Goal: Task Accomplishment & Management: Use online tool/utility

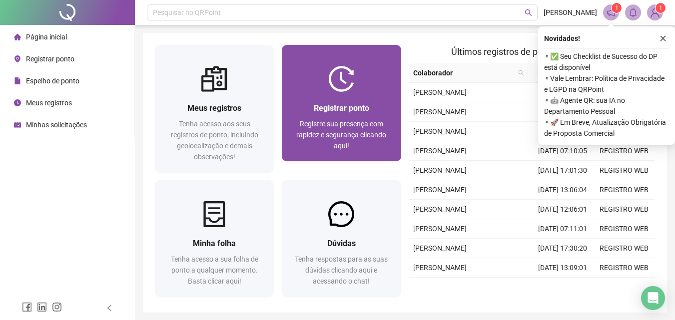
click at [346, 101] on div "Registrar ponto Registre sua presença com rapidez e segurança clicando aqui!" at bounding box center [341, 126] width 119 height 69
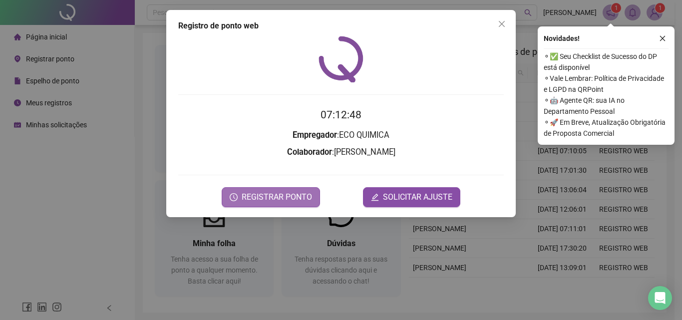
click at [278, 197] on span "REGISTRAR PONTO" at bounding box center [277, 197] width 70 height 12
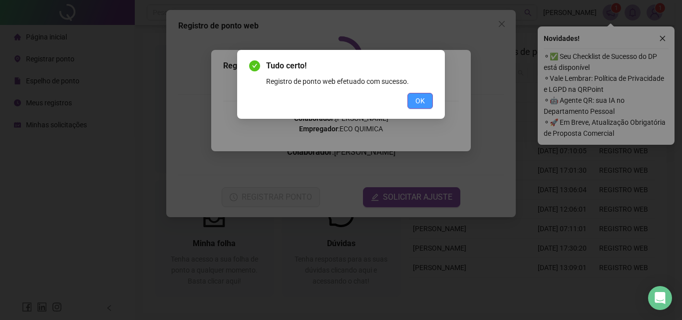
click at [423, 102] on span "OK" at bounding box center [419, 100] width 9 height 11
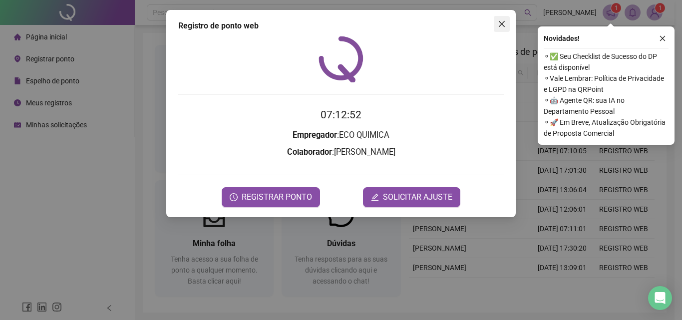
click at [502, 24] on icon "close" at bounding box center [502, 24] width 6 height 6
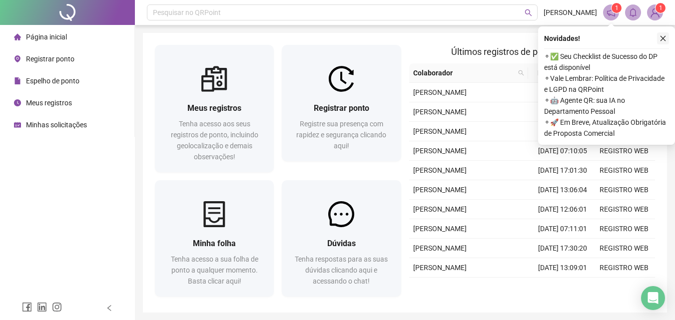
click at [663, 36] on icon "close" at bounding box center [662, 38] width 7 height 7
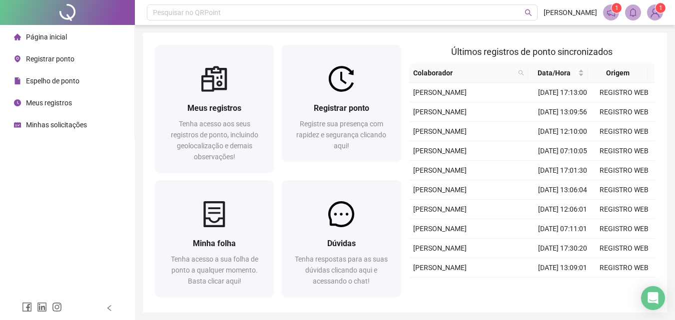
click at [611, 9] on icon "notification" at bounding box center [610, 12] width 9 height 9
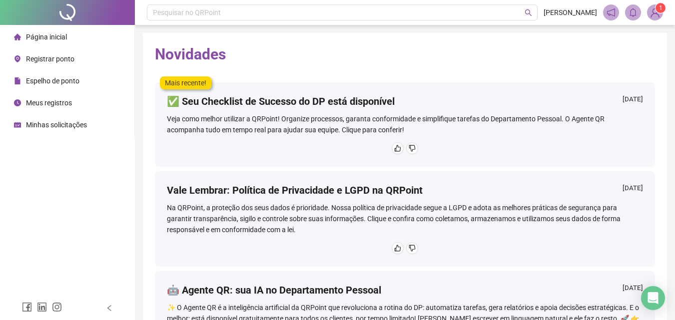
click at [652, 12] on img at bounding box center [654, 12] width 15 height 15
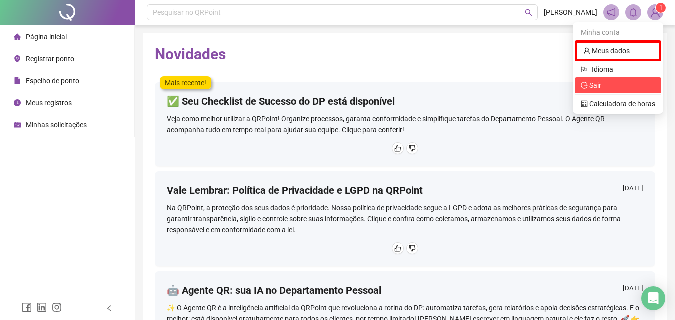
click at [628, 88] on span "Sair" at bounding box center [617, 85] width 74 height 11
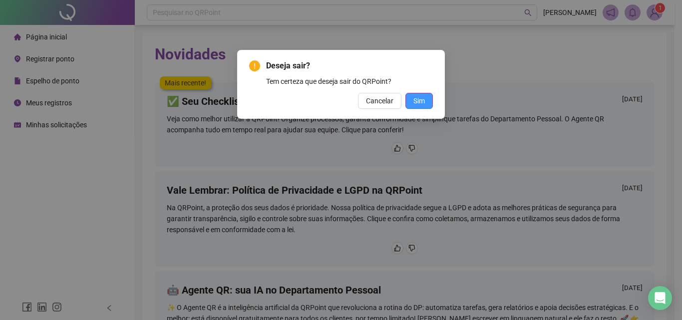
click at [420, 102] on span "Sim" at bounding box center [418, 100] width 11 height 11
